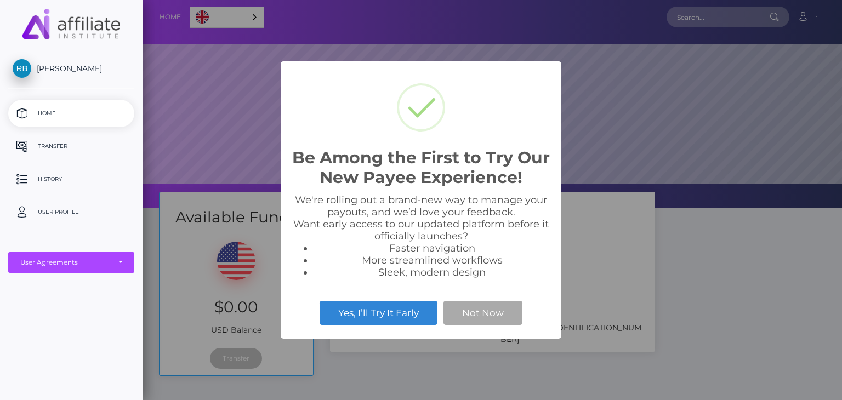
scroll to position [208, 699]
click at [471, 311] on button "Not Now" at bounding box center [482, 313] width 79 height 24
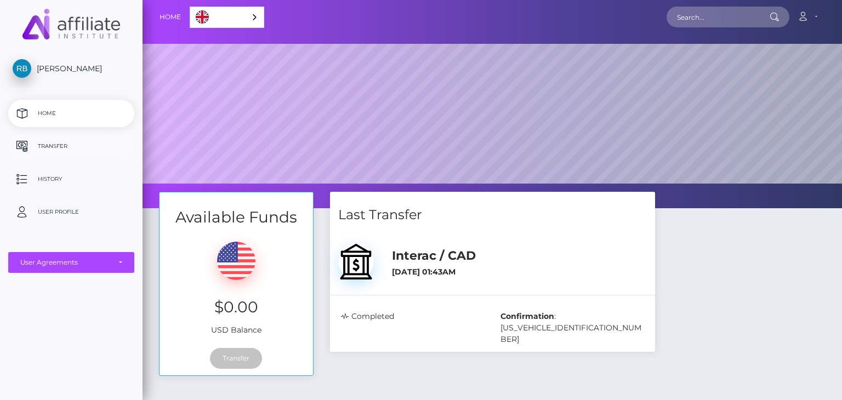
click at [55, 147] on p "Transfer" at bounding box center [71, 146] width 117 height 16
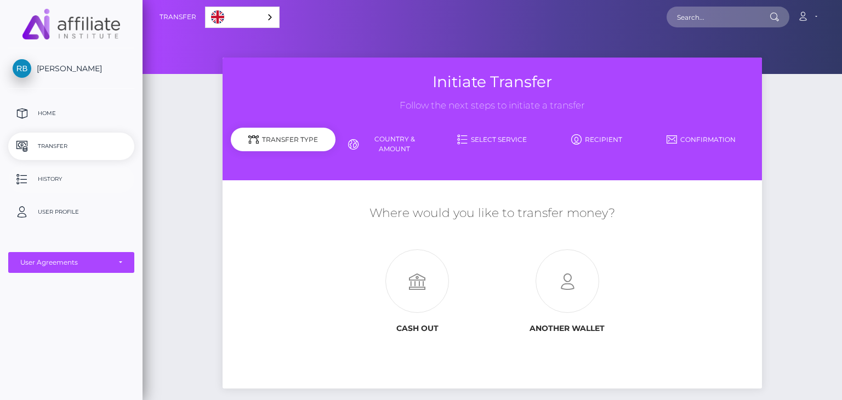
click at [49, 174] on p "History" at bounding box center [71, 179] width 117 height 16
